Goal: Information Seeking & Learning: Understand process/instructions

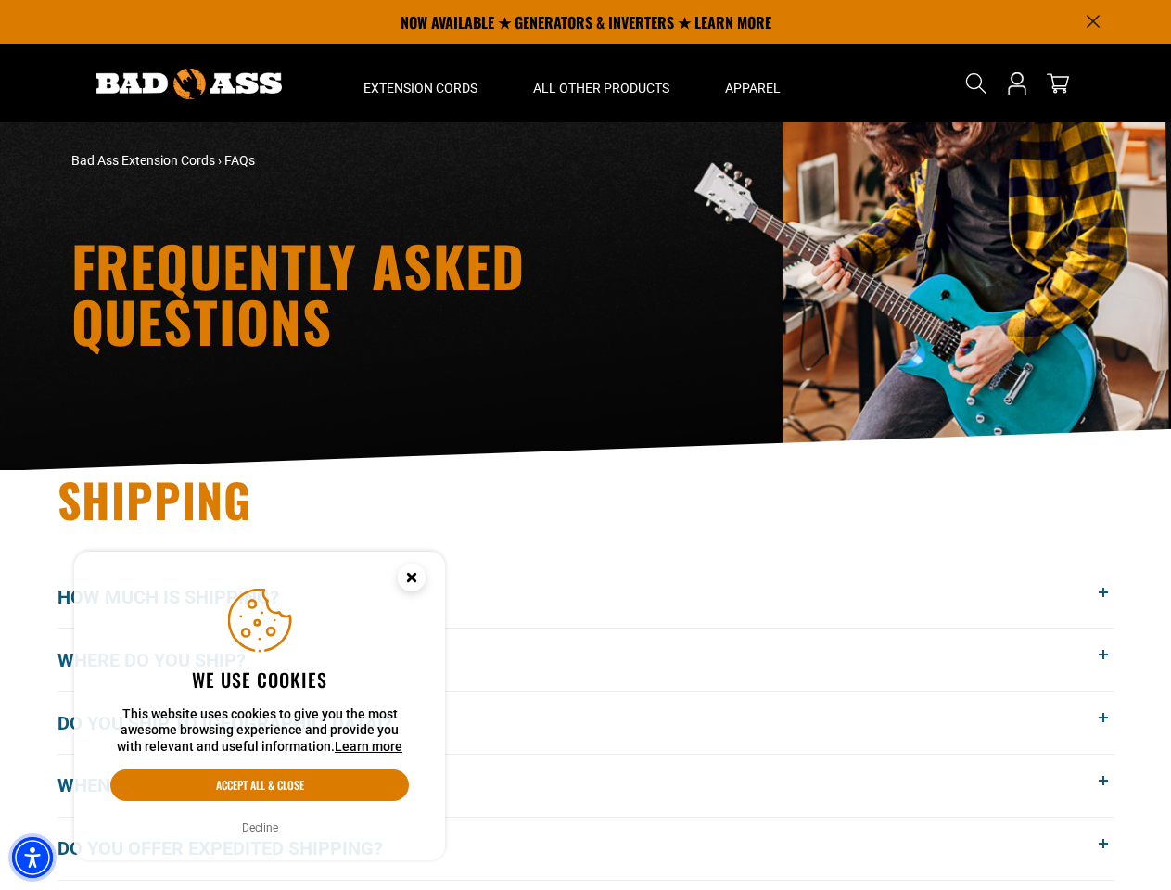
click at [32, 858] on img "Accessibility Menu" at bounding box center [32, 858] width 41 height 41
